Goal: Task Accomplishment & Management: Use online tool/utility

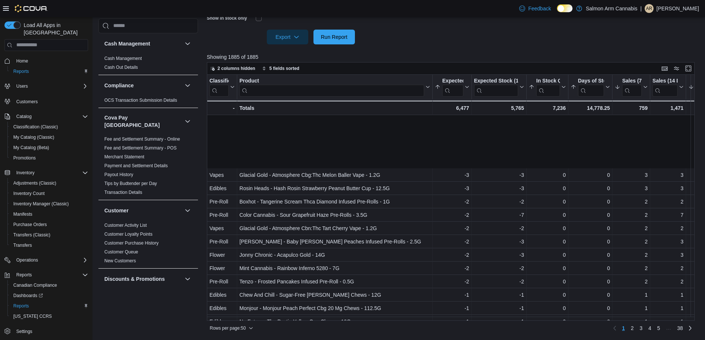
scroll to position [74, 0]
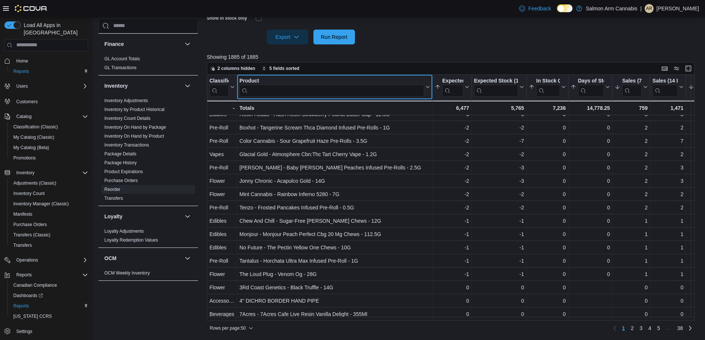
click at [388, 94] on input "search" at bounding box center [331, 91] width 185 height 12
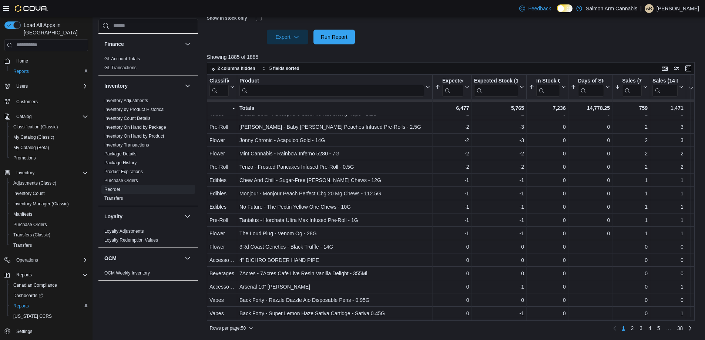
scroll to position [148, 0]
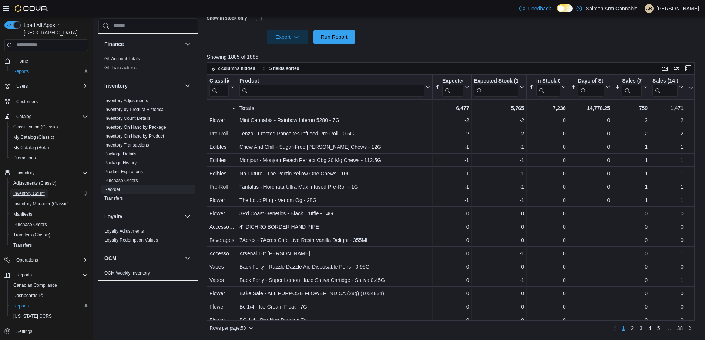
click at [34, 190] on span "Inventory Count" at bounding box center [28, 193] width 31 height 6
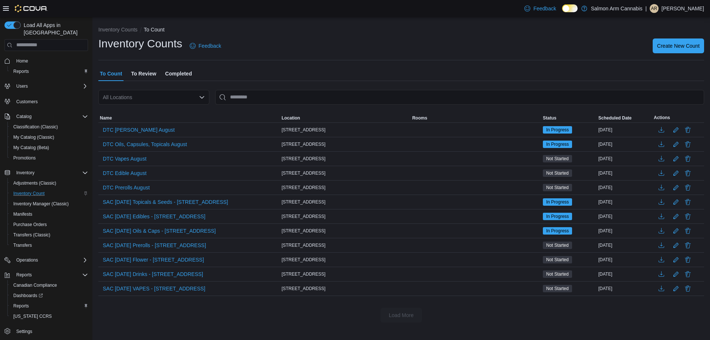
click at [138, 76] on span "To Review" at bounding box center [143, 73] width 25 height 15
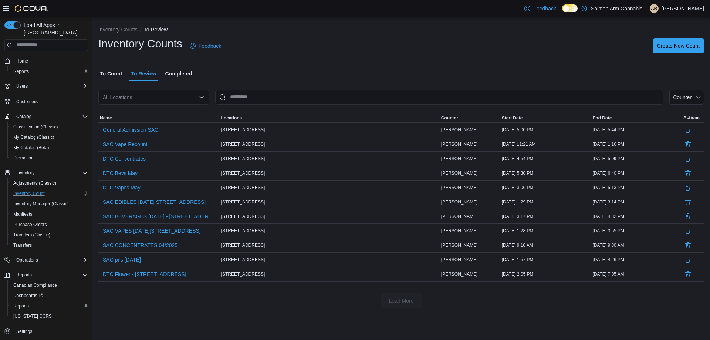
click at [104, 74] on span "To Count" at bounding box center [111, 73] width 22 height 15
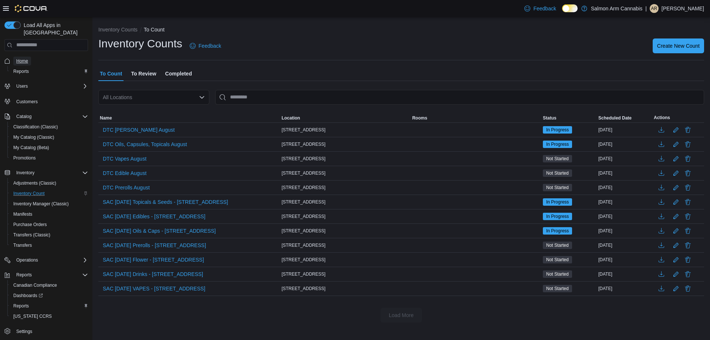
click at [25, 58] on span "Home" at bounding box center [22, 61] width 12 height 6
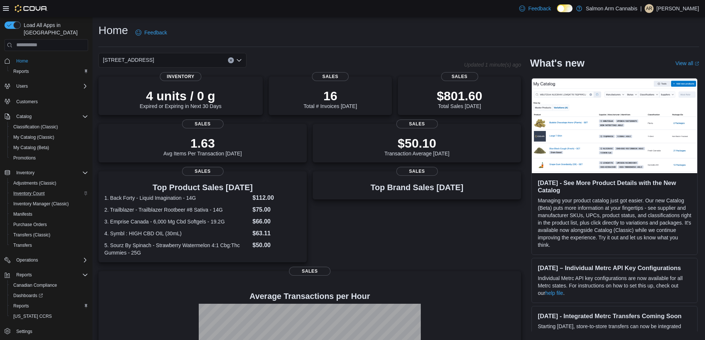
click at [156, 57] on div "[STREET_ADDRESS]" at bounding box center [172, 60] width 148 height 15
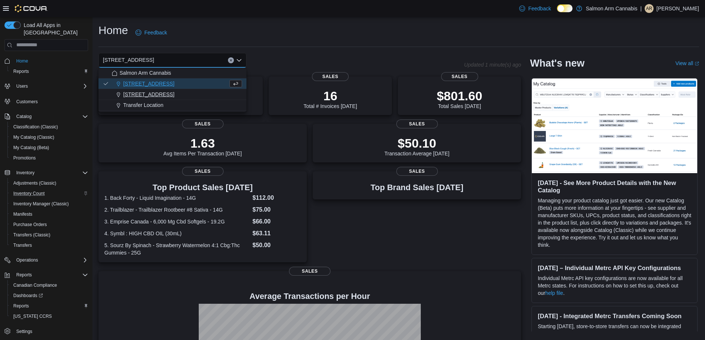
click at [153, 93] on span "[STREET_ADDRESS]" at bounding box center [148, 94] width 51 height 7
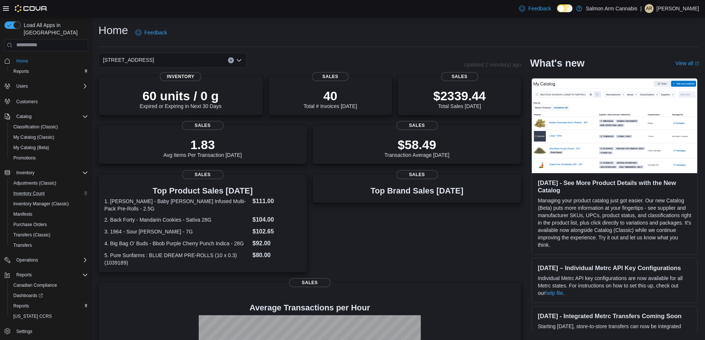
click at [302, 59] on div "[STREET_ADDRESS]" at bounding box center [280, 60] width 365 height 15
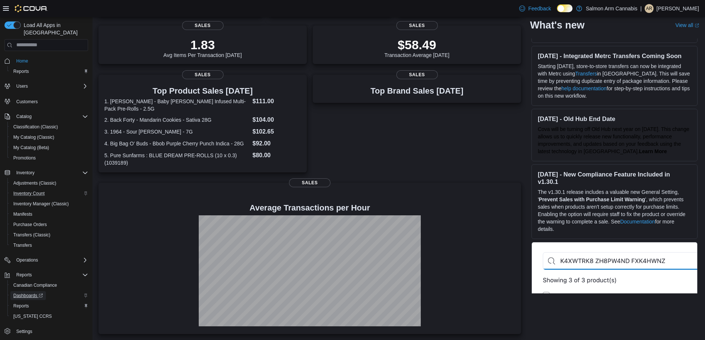
click at [26, 293] on span "Dashboards" at bounding box center [28, 296] width 30 height 6
click at [33, 301] on div "Reports" at bounding box center [49, 305] width 78 height 9
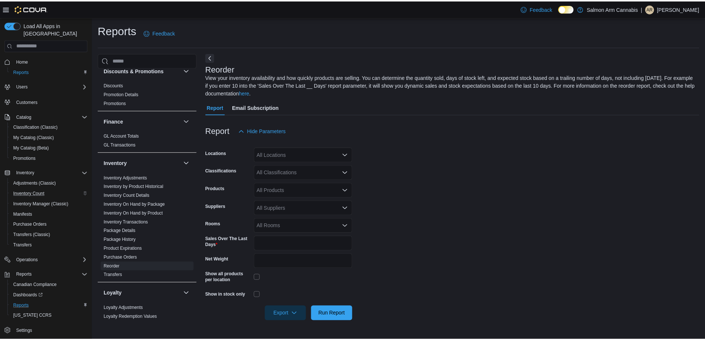
scroll to position [259, 0]
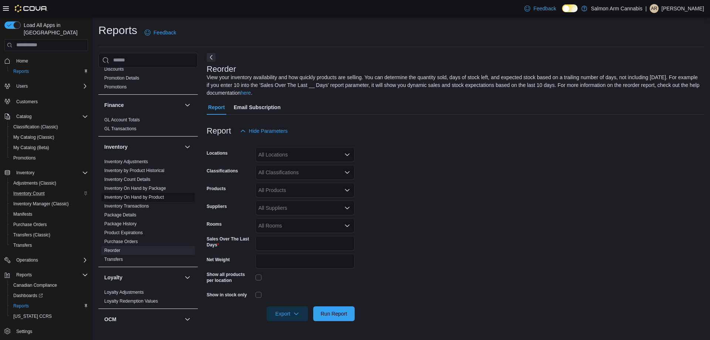
click at [144, 195] on link "Inventory On Hand by Product" at bounding box center [134, 197] width 60 height 5
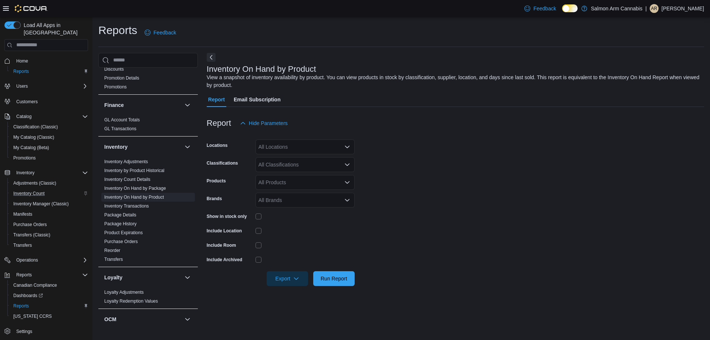
click at [275, 145] on div "All Locations" at bounding box center [305, 146] width 99 height 15
click at [288, 171] on span "[STREET_ADDRESS]" at bounding box center [296, 169] width 51 height 7
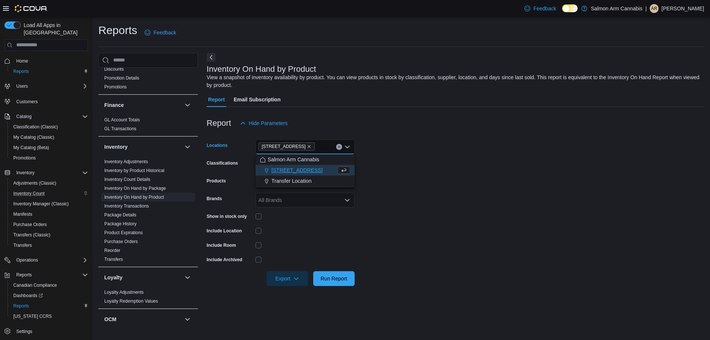
click at [400, 229] on form "Locations [STREET_ADDRESS] Combo box. Selected. [STREET_ADDRESS] Press Backspac…" at bounding box center [455, 208] width 497 height 155
click at [331, 277] on span "Run Report" at bounding box center [334, 277] width 27 height 7
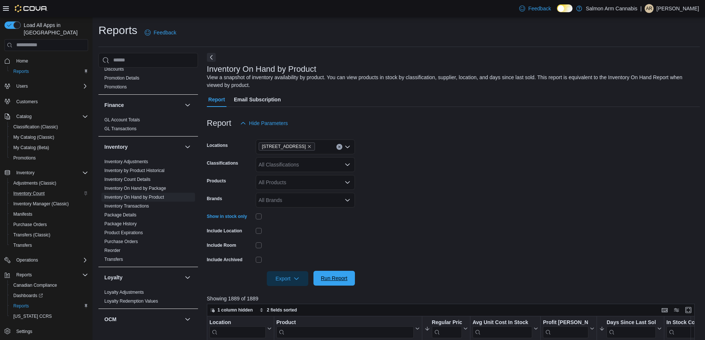
click at [327, 283] on span "Run Report" at bounding box center [334, 278] width 33 height 15
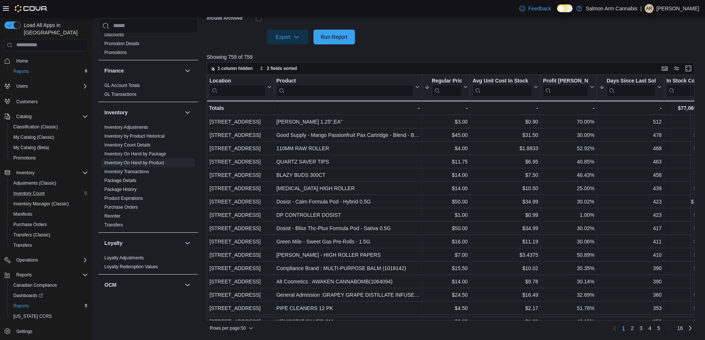
click at [433, 50] on div at bounding box center [453, 48] width 493 height 9
